Goal: Transaction & Acquisition: Purchase product/service

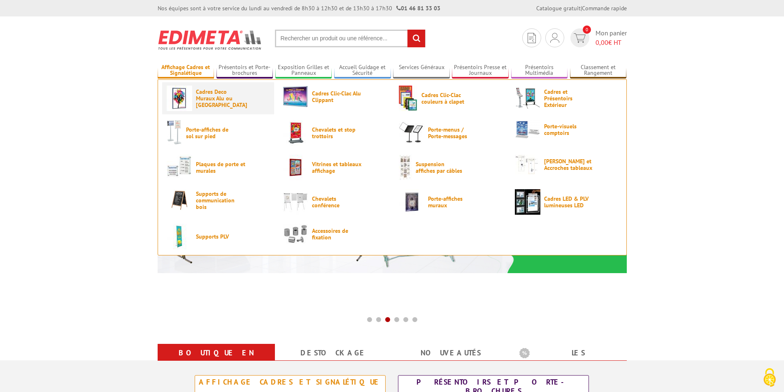
click at [191, 98] on img at bounding box center [179, 98] width 25 height 25
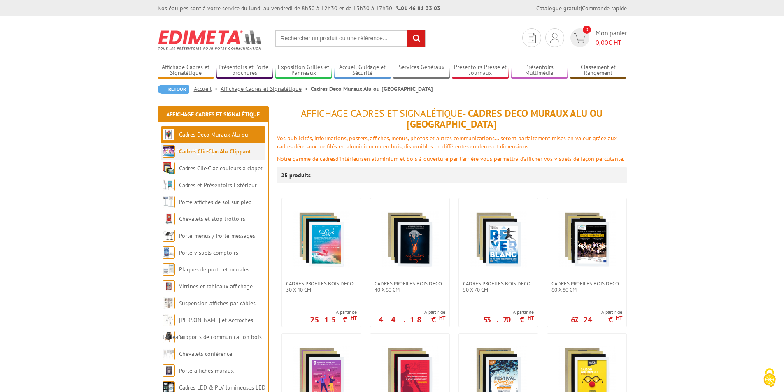
click at [215, 151] on link "Cadres Clic-Clac Alu Clippant" at bounding box center [215, 151] width 72 height 7
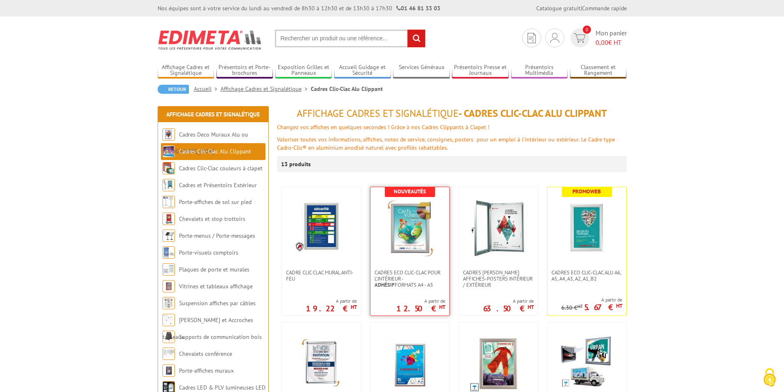
click at [411, 227] on img at bounding box center [410, 228] width 58 height 58
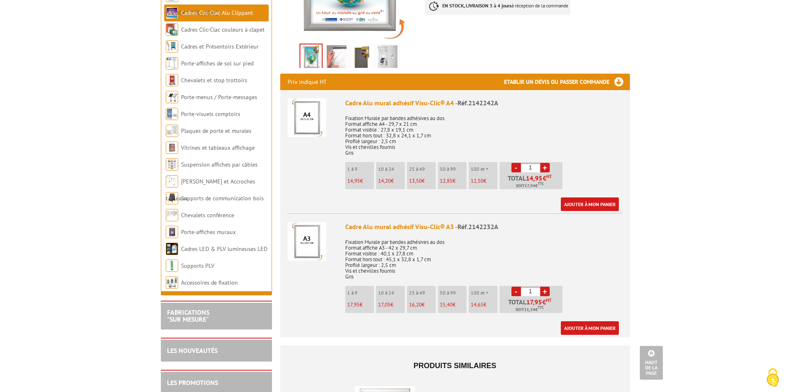
scroll to position [247, 0]
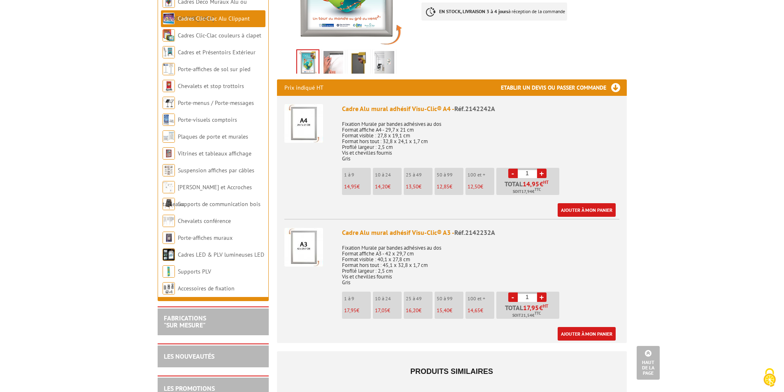
click at [541, 292] on link "+" at bounding box center [541, 296] width 9 height 9
type input "3"
click at [593, 327] on link "Ajouter à mon panier" at bounding box center [586, 334] width 58 height 14
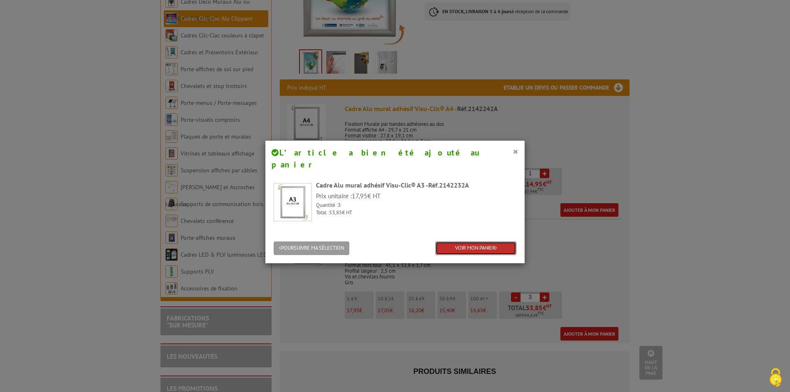
click at [472, 241] on link "VOIR MON PANIER" at bounding box center [475, 248] width 81 height 14
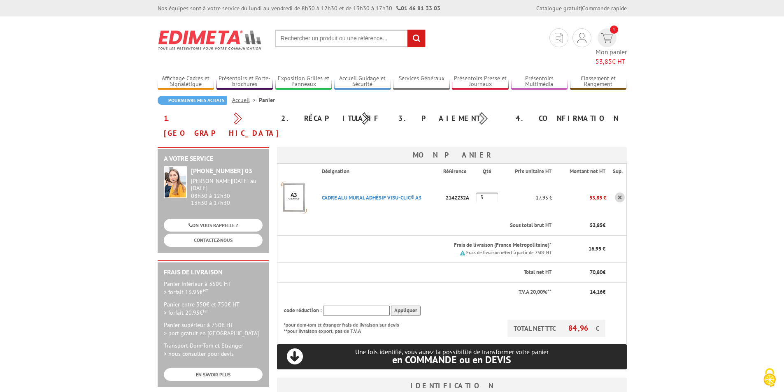
click at [291, 37] on input "text" at bounding box center [350, 39] width 151 height 18
click at [286, 39] on input "text" at bounding box center [350, 39] width 151 height 18
click at [295, 33] on input "text" at bounding box center [350, 39] width 151 height 18
type input "pochettes transparentes"
click at [407, 30] on input "rechercher" at bounding box center [416, 39] width 18 height 18
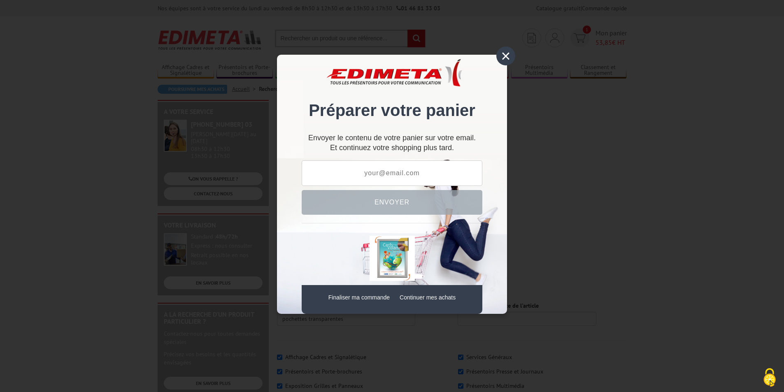
click at [504, 59] on div "×" at bounding box center [505, 55] width 19 height 19
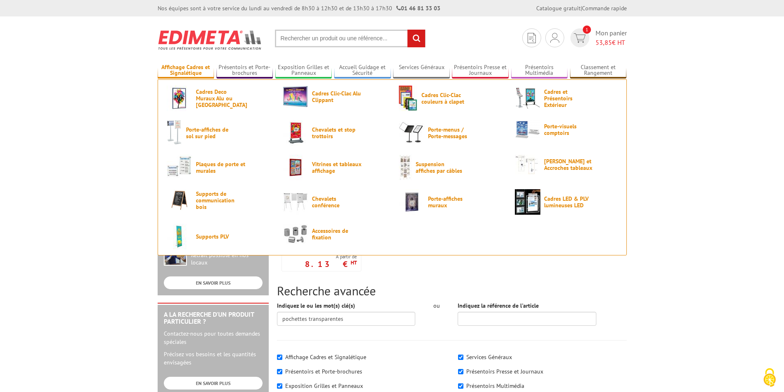
click at [201, 71] on link "Affichage Cadres et Signalétique" at bounding box center [186, 71] width 57 height 14
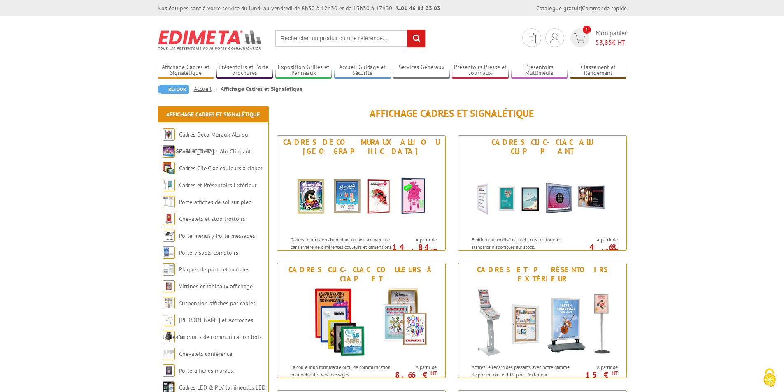
click at [298, 38] on input "text" at bounding box center [350, 39] width 151 height 18
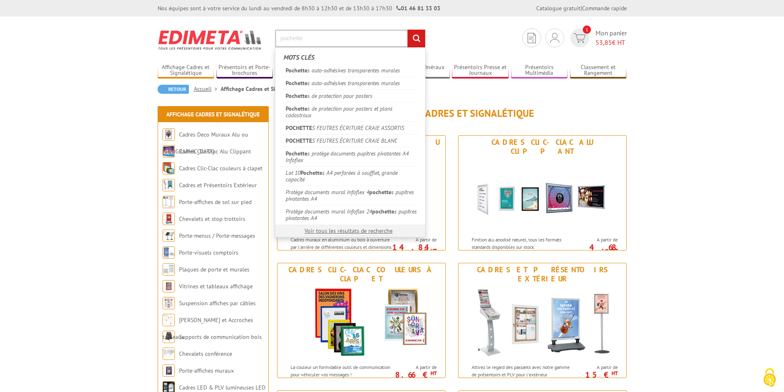
type input "pochette"
click at [407, 30] on input "rechercher" at bounding box center [416, 39] width 18 height 18
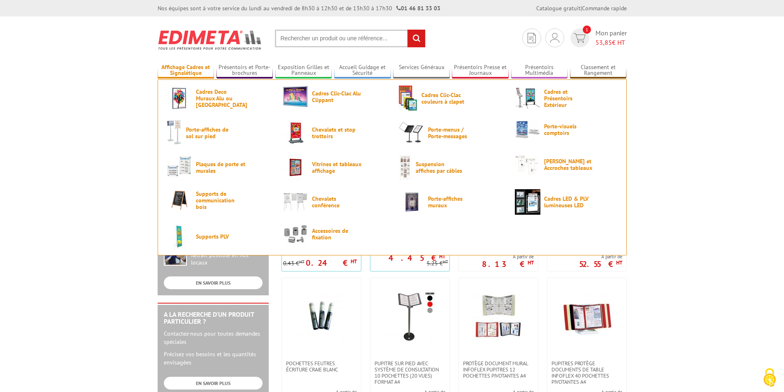
click at [176, 70] on link "Affichage Cadres et Signalétique" at bounding box center [186, 71] width 57 height 14
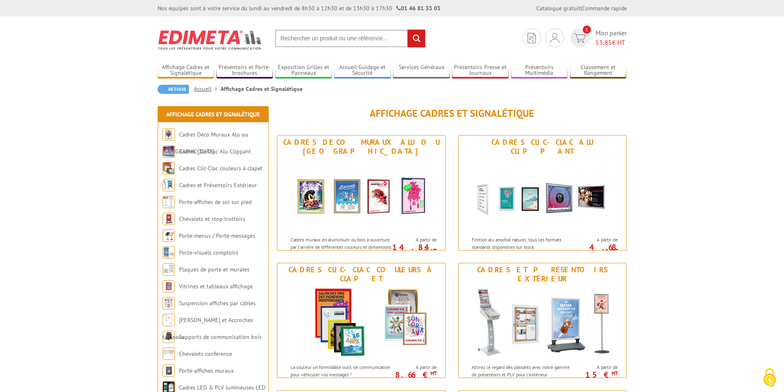
click at [299, 37] on input "text" at bounding box center [350, 39] width 151 height 18
type input "tableau veleda"
click at [407, 30] on input "rechercher" at bounding box center [416, 39] width 18 height 18
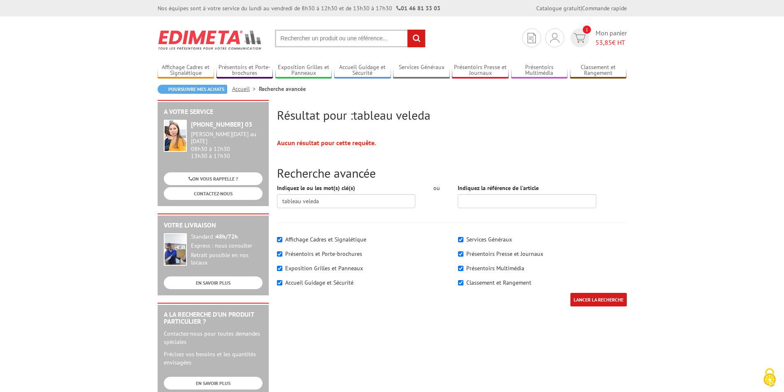
click at [345, 39] on input "text" at bounding box center [350, 39] width 151 height 18
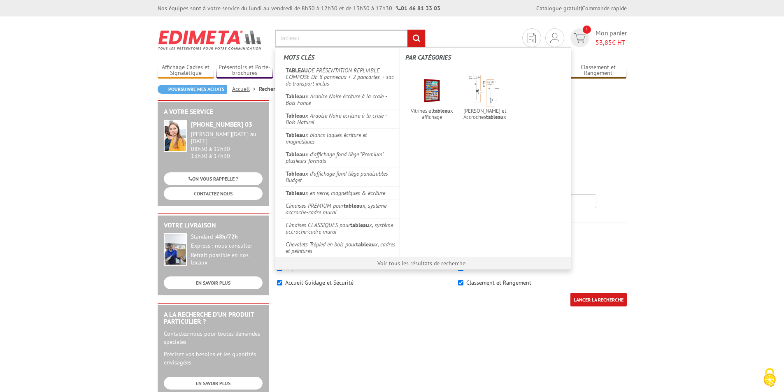
type input "tableau"
click at [407, 30] on input "rechercher" at bounding box center [416, 39] width 18 height 18
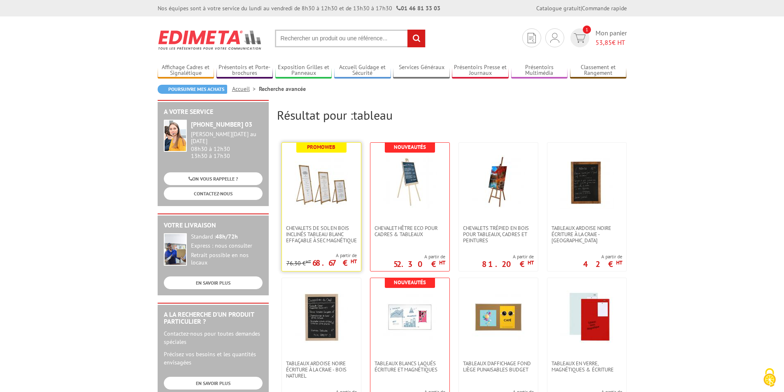
click at [312, 196] on img at bounding box center [320, 181] width 53 height 53
click at [582, 41] on img at bounding box center [579, 37] width 12 height 9
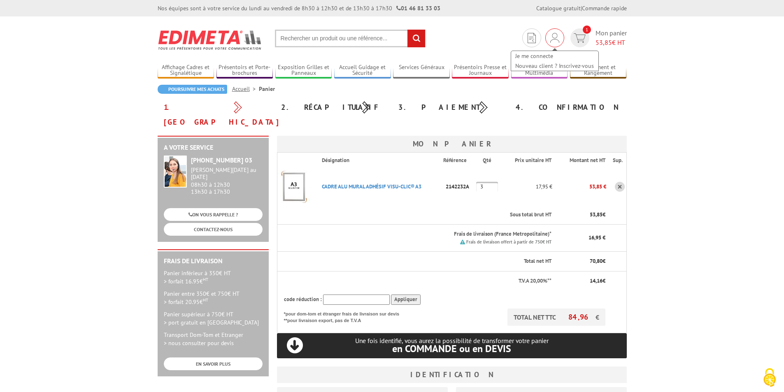
click at [553, 38] on img at bounding box center [554, 38] width 9 height 10
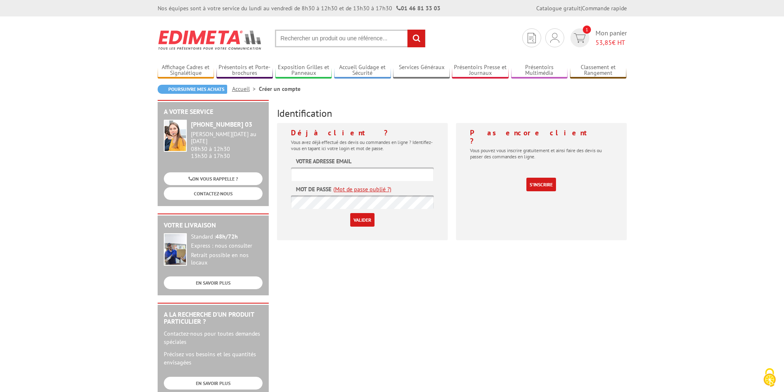
click at [363, 171] on input "text" at bounding box center [362, 174] width 143 height 14
type input "[EMAIL_ADDRESS][DOMAIN_NAME]"
click at [350, 213] on input "Valider" at bounding box center [362, 220] width 24 height 14
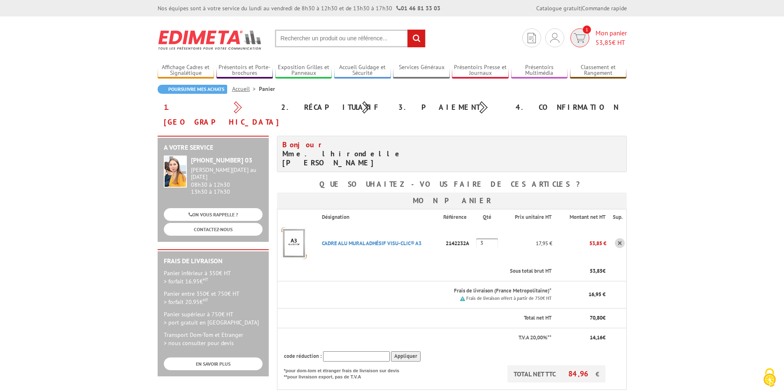
click at [580, 37] on img at bounding box center [579, 37] width 12 height 9
click at [527, 55] on link "Mon compte" at bounding box center [554, 56] width 87 height 10
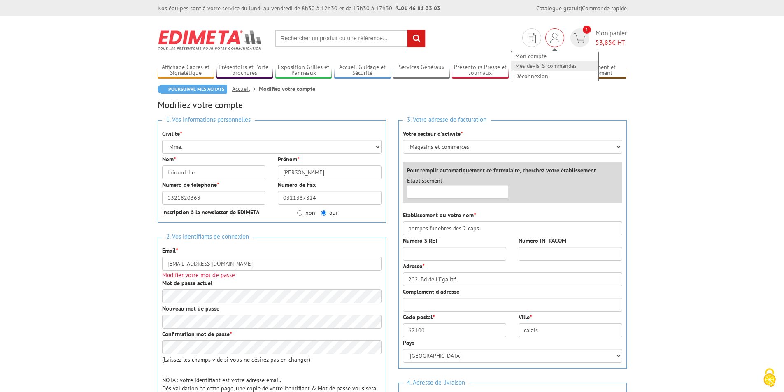
click at [539, 64] on link "Mes devis & commandes" at bounding box center [554, 66] width 87 height 10
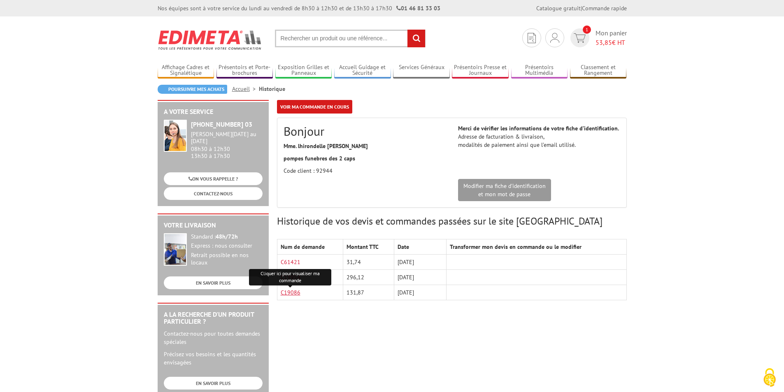
click at [290, 293] on link "C19086" at bounding box center [290, 292] width 20 height 7
click at [290, 276] on link "C19954" at bounding box center [290, 277] width 20 height 7
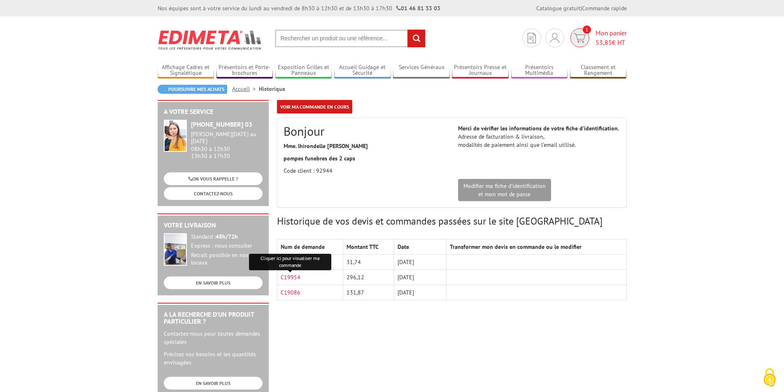
click at [577, 37] on img at bounding box center [579, 37] width 12 height 9
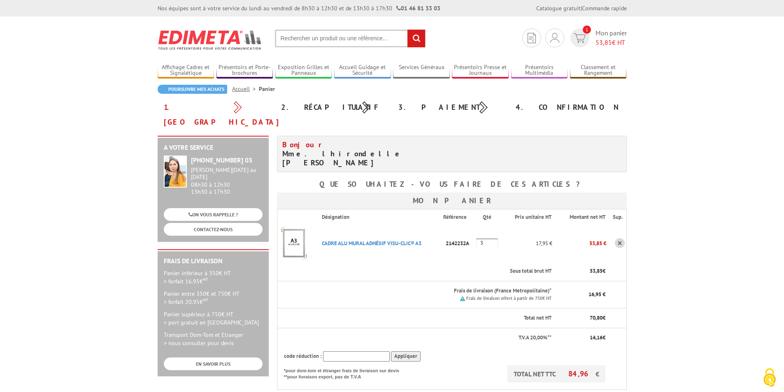
click at [295, 227] on img at bounding box center [293, 243] width 33 height 33
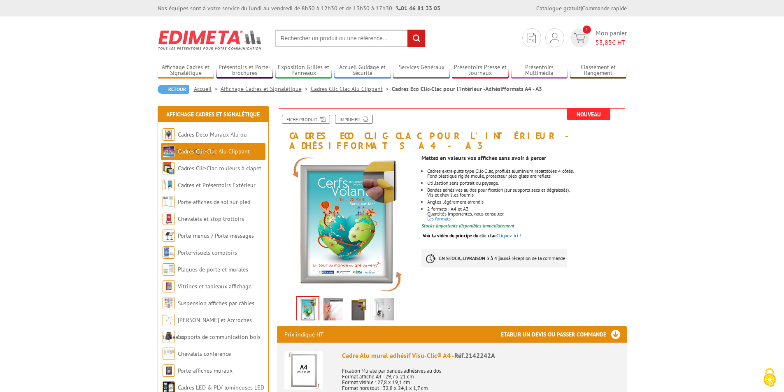
click at [504, 232] on link "Voir la vidéo du principe du clic-clac Cliquez-ici !" at bounding box center [471, 235] width 98 height 6
click at [335, 38] on input "text" at bounding box center [350, 39] width 151 height 18
click at [301, 34] on input "text" at bounding box center [350, 39] width 151 height 18
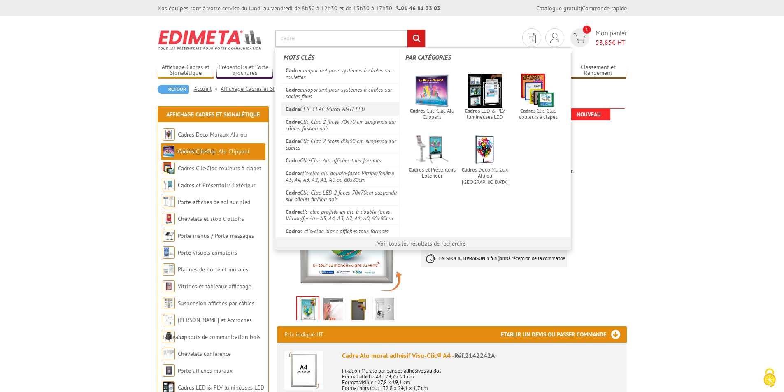
type input "cadre"
click at [303, 110] on link "Cadre CLIC CLAC Mural ANTI-FEU" at bounding box center [340, 108] width 118 height 13
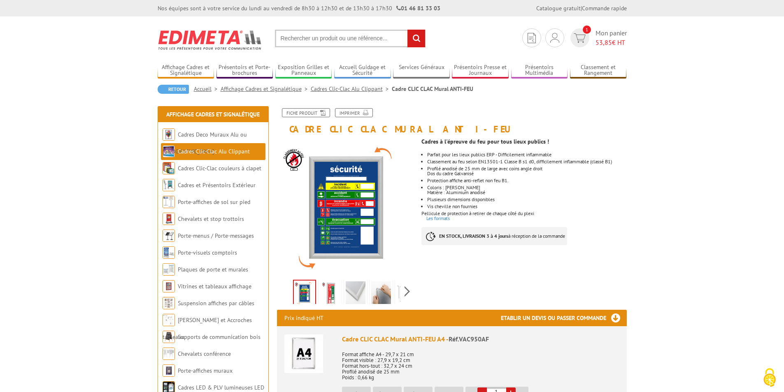
click at [302, 40] on input "text" at bounding box center [350, 39] width 151 height 18
click at [308, 42] on input "text" at bounding box center [350, 39] width 151 height 18
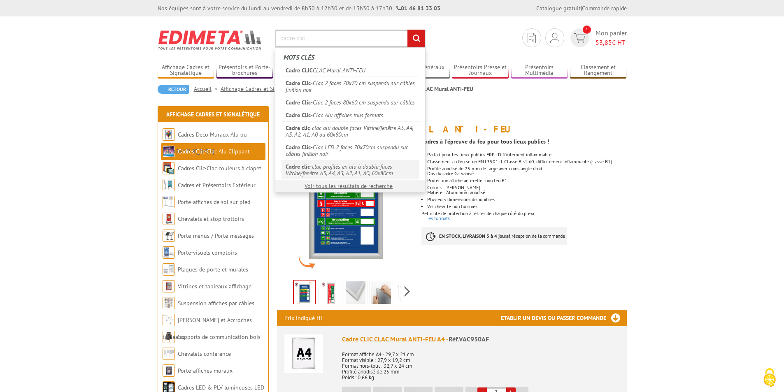
type input "cadre clic"
click at [338, 168] on link "Cadre clic -clac profilés en alu à double-faces Vitrine/fenêtre A5, A4, A3, A2,…" at bounding box center [349, 169] width 137 height 19
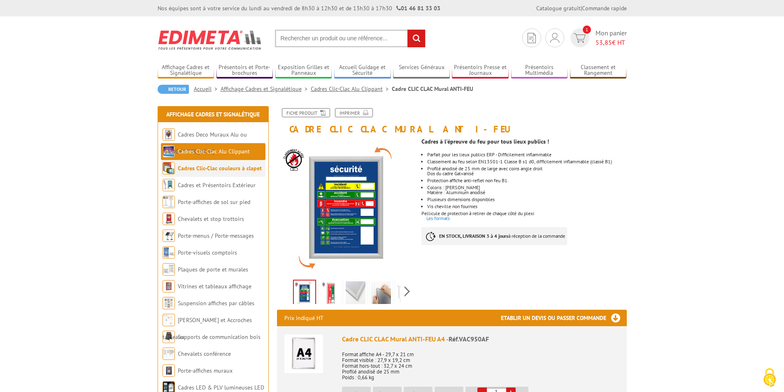
click at [212, 171] on link "Cadres Clic-Clac couleurs à clapet" at bounding box center [220, 168] width 84 height 7
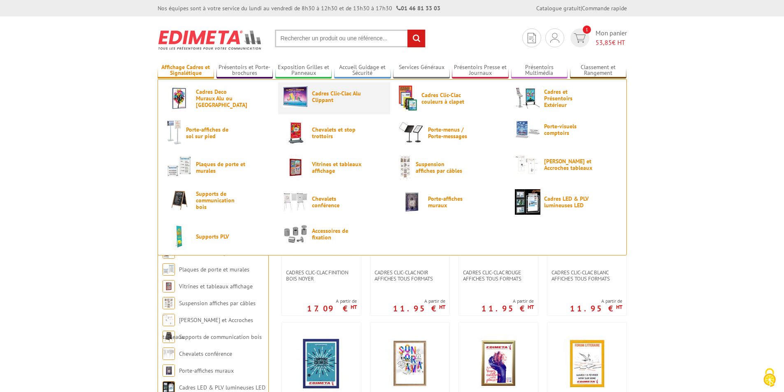
click at [318, 100] on span "Cadres Clic-Clac Alu Clippant" at bounding box center [336, 96] width 49 height 13
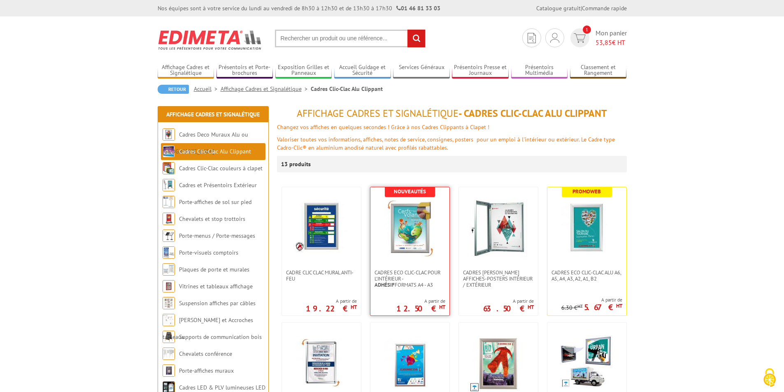
click at [408, 239] on img at bounding box center [410, 228] width 58 height 58
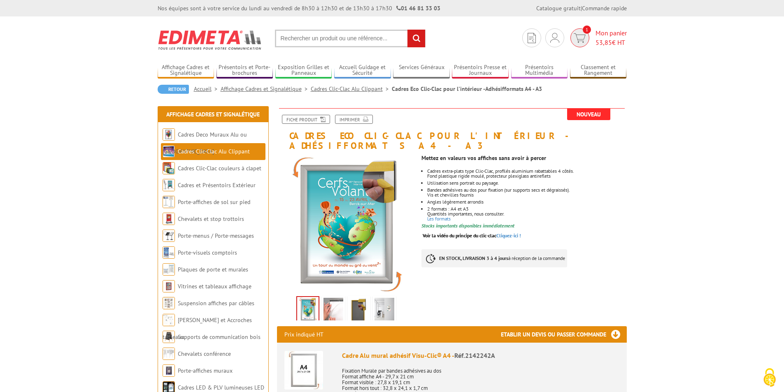
click at [577, 37] on img at bounding box center [579, 37] width 12 height 9
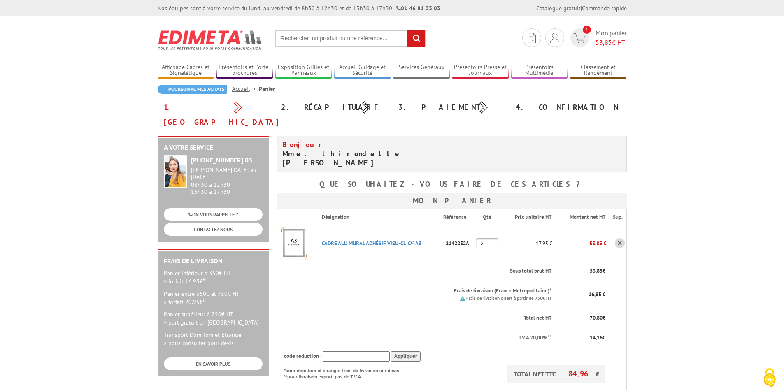
click at [393, 240] on link "CADRE ALU MURAL ADHéSIF VISU-CLIC® A3" at bounding box center [372, 243] width 100 height 7
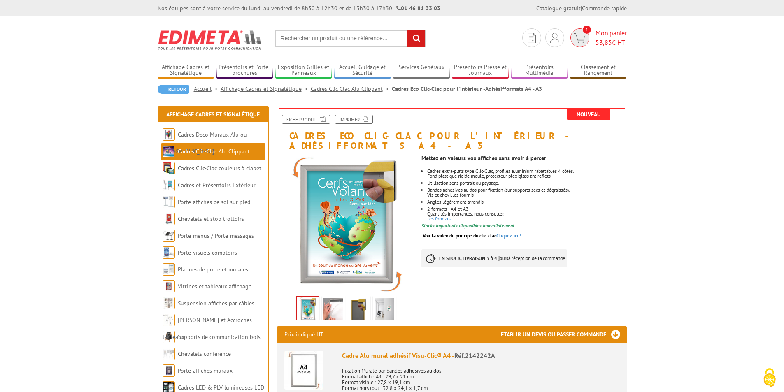
click at [603, 41] on span "53,85" at bounding box center [603, 42] width 16 height 8
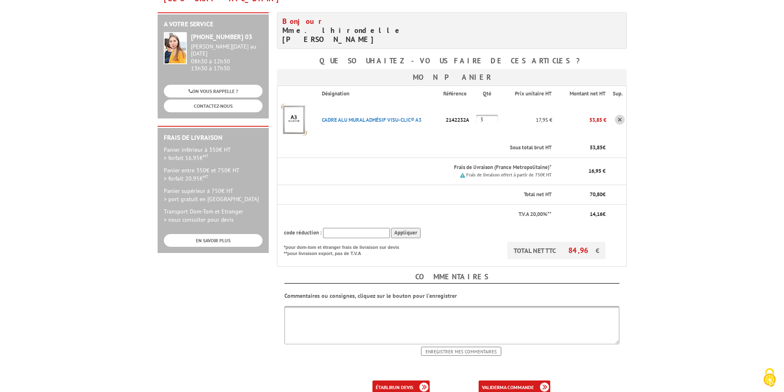
scroll to position [165, 0]
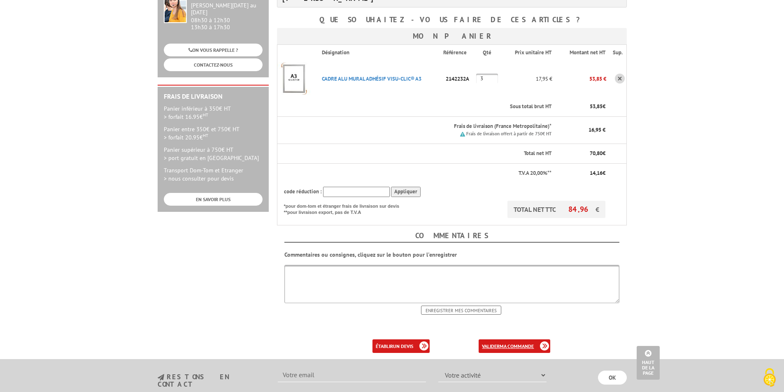
click at [510, 343] on b "ma commande" at bounding box center [516, 346] width 34 height 6
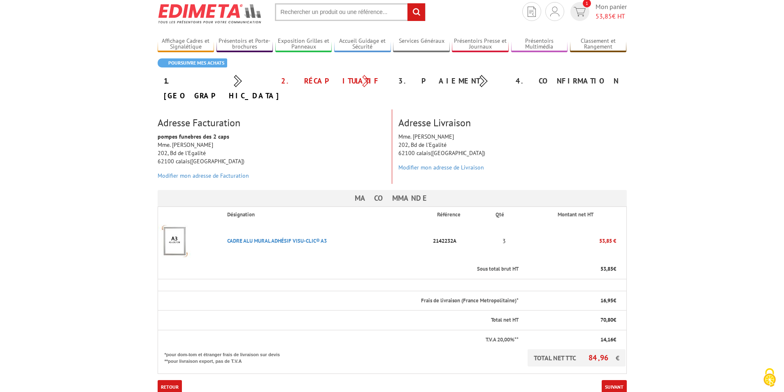
scroll to position [41, 0]
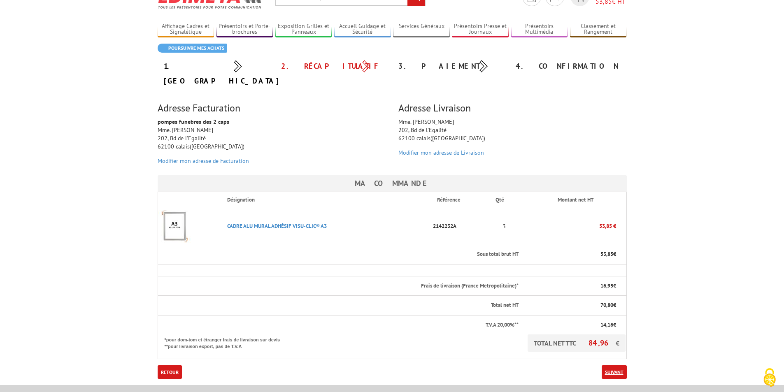
click at [612, 365] on link "Suivant" at bounding box center [613, 372] width 25 height 14
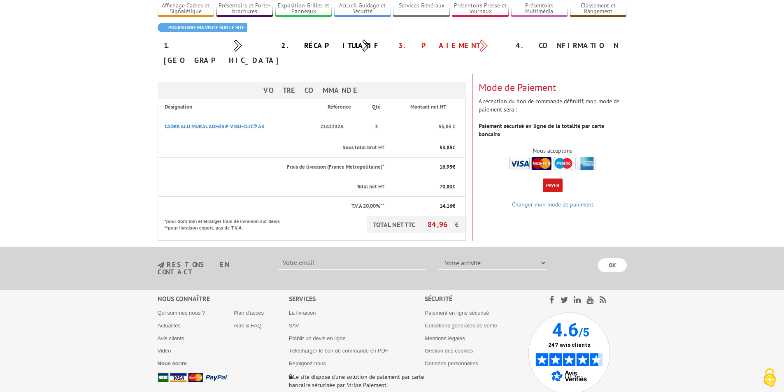
scroll to position [82, 0]
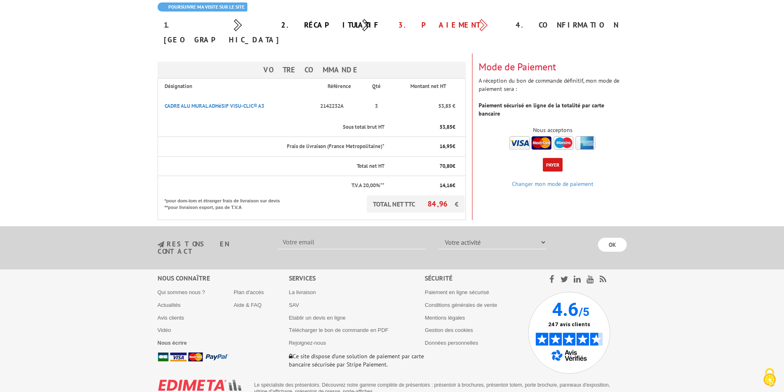
click at [555, 158] on button "Payer" at bounding box center [552, 165] width 20 height 14
